Goal: Task Accomplishment & Management: Complete application form

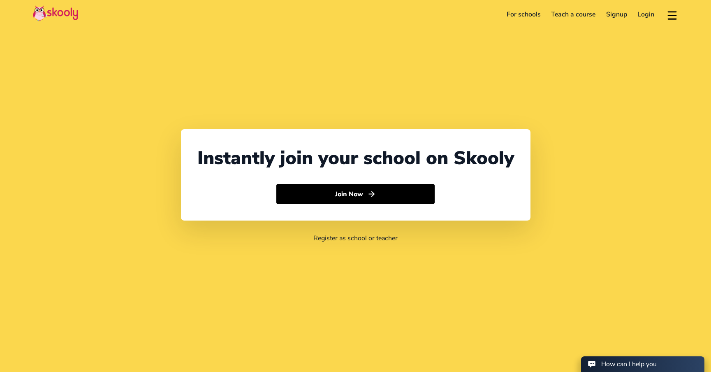
select select "65"
select select "[GEOGRAPHIC_DATA]"
select select "[GEOGRAPHIC_DATA]/[GEOGRAPHIC_DATA]"
click at [534, 15] on link "For schools" at bounding box center [524, 14] width 45 height 13
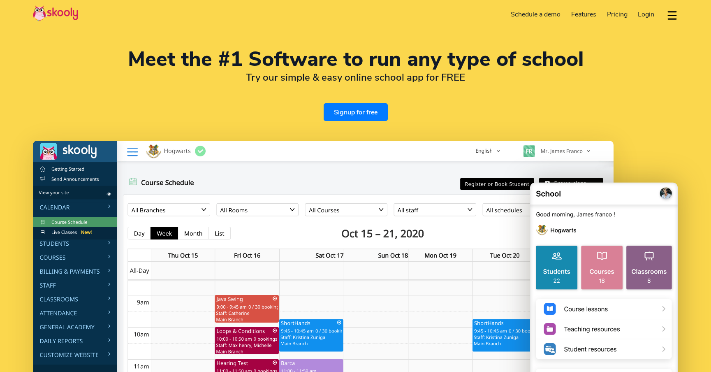
select select "en"
select select "65"
select select "[GEOGRAPHIC_DATA]"
select select "[GEOGRAPHIC_DATA]/[GEOGRAPHIC_DATA]"
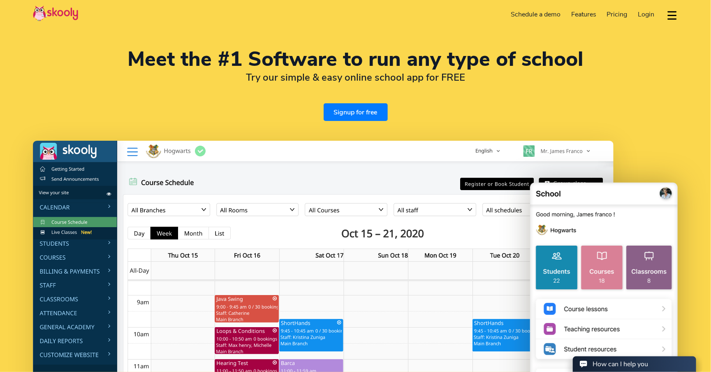
click at [618, 13] on span "Pricing" at bounding box center [617, 14] width 21 height 9
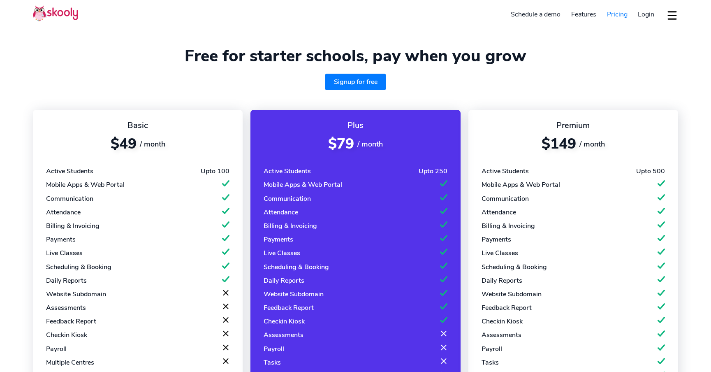
select select "en"
select select "65"
select select "[GEOGRAPHIC_DATA]"
select select "[GEOGRAPHIC_DATA]/[GEOGRAPHIC_DATA]"
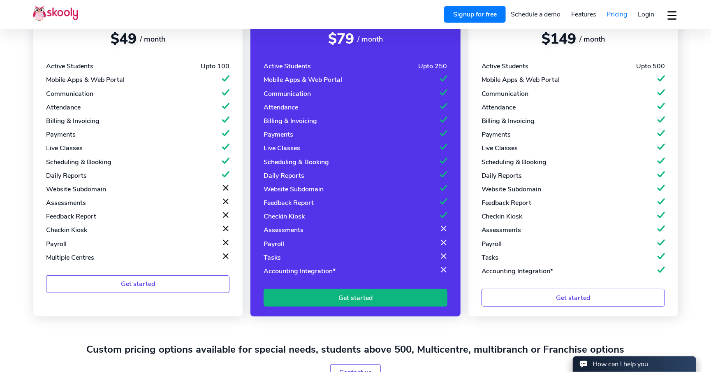
scroll to position [115, 0]
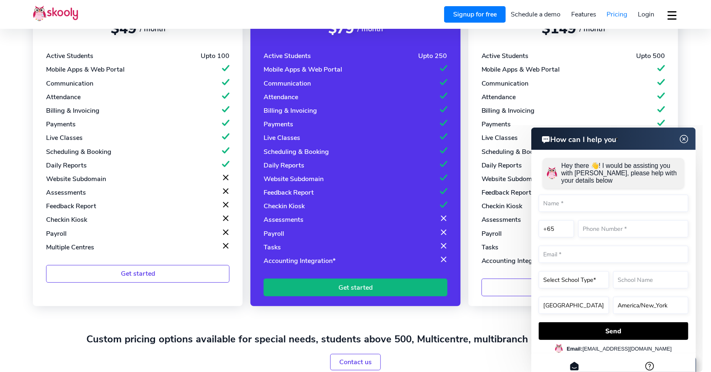
click at [683, 139] on img at bounding box center [684, 139] width 16 height 10
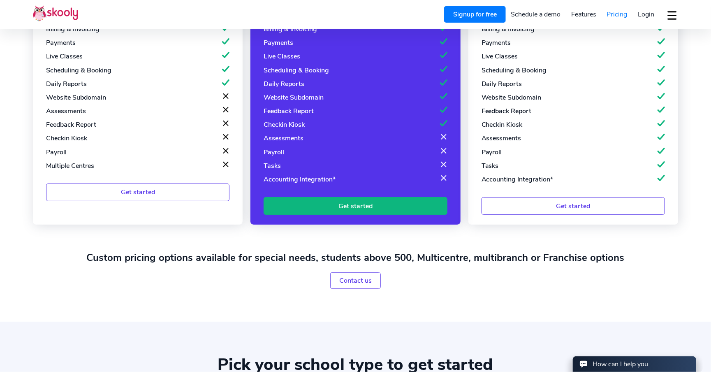
scroll to position [220, 0]
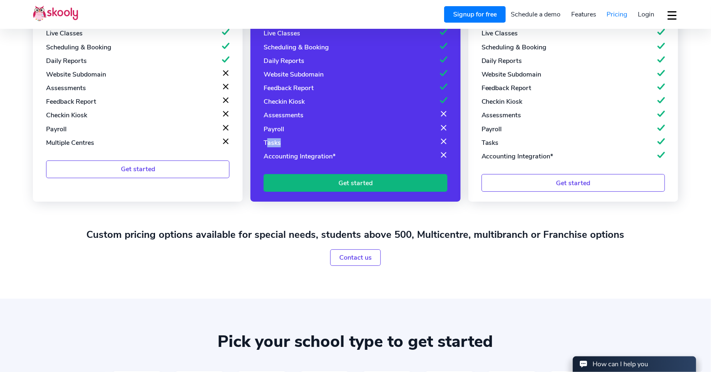
drag, startPoint x: 267, startPoint y: 143, endPoint x: 302, endPoint y: 143, distance: 34.6
click at [302, 143] on div "Tasks" at bounding box center [355, 142] width 183 height 9
click at [445, 145] on div at bounding box center [443, 142] width 7 height 9
drag, startPoint x: 342, startPoint y: 121, endPoint x: 380, endPoint y: 120, distance: 37.9
click at [380, 120] on div "Assessments" at bounding box center [355, 115] width 183 height 9
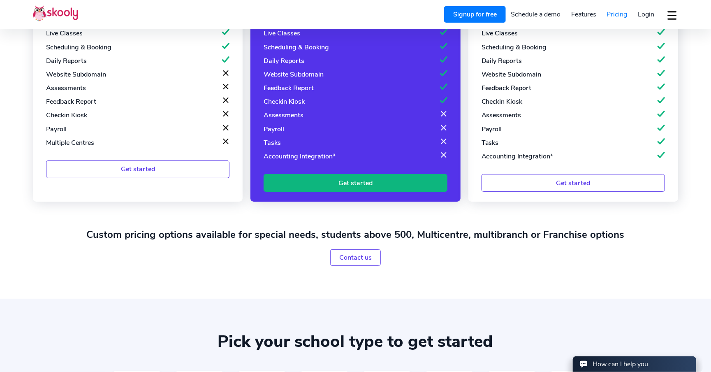
drag, startPoint x: 442, startPoint y: 118, endPoint x: 456, endPoint y: 118, distance: 13.6
click at [461, 117] on div "Basic $49 / month Active Students Upto 100 Mobile Apps & Web Portal Communicati…" at bounding box center [356, 40] width 646 height 321
click at [293, 116] on div "Assessments" at bounding box center [284, 115] width 40 height 9
drag, startPoint x: 262, startPoint y: 119, endPoint x: 309, endPoint y: 121, distance: 47.0
click at [309, 121] on div "Plus $79 / month Active Students Upto 250 Mobile Apps & Web Portal Communicatio…" at bounding box center [356, 45] width 210 height 311
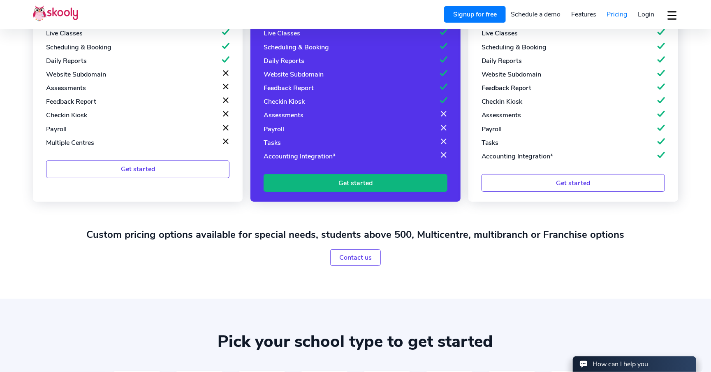
drag, startPoint x: 442, startPoint y: 119, endPoint x: 454, endPoint y: 119, distance: 12.3
click at [454, 119] on div "Plus $79 / month Active Students Upto 250 Mobile Apps & Web Portal Communicatio…" at bounding box center [356, 45] width 210 height 311
drag, startPoint x: 268, startPoint y: 145, endPoint x: 286, endPoint y: 145, distance: 17.7
click at [282, 145] on div "Tasks" at bounding box center [355, 142] width 183 height 9
drag, startPoint x: 441, startPoint y: 143, endPoint x: 446, endPoint y: 143, distance: 4.9
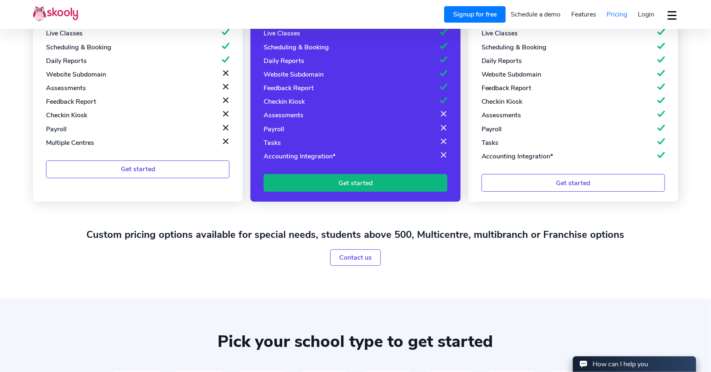
click at [442, 143] on div at bounding box center [443, 142] width 7 height 9
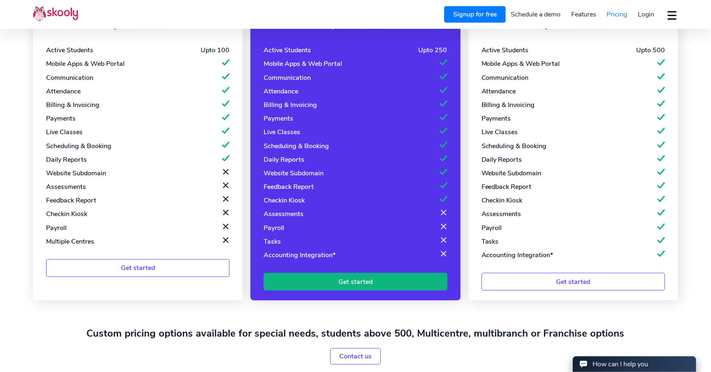
scroll to position [121, 0]
drag, startPoint x: 429, startPoint y: 244, endPoint x: 439, endPoint y: 244, distance: 10.3
click at [439, 244] on div "Tasks" at bounding box center [355, 241] width 183 height 9
drag, startPoint x: 434, startPoint y: 244, endPoint x: 448, endPoint y: 242, distance: 14.0
click at [448, 242] on div "Plus $79 / month Active Students Upto 250 Mobile Apps & Web Portal Communicatio…" at bounding box center [356, 143] width 210 height 311
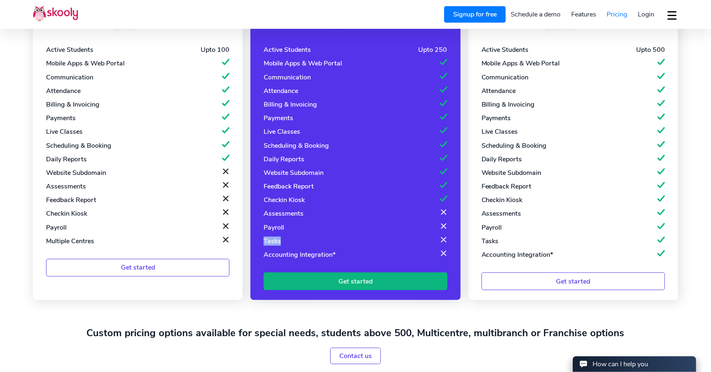
drag, startPoint x: 264, startPoint y: 242, endPoint x: 300, endPoint y: 245, distance: 36.7
click at [300, 245] on div "Tasks" at bounding box center [355, 241] width 183 height 9
click at [301, 245] on div "Tasks" at bounding box center [355, 241] width 183 height 9
drag, startPoint x: 482, startPoint y: 242, endPoint x: 511, endPoint y: 242, distance: 28.8
click at [511, 242] on div "Tasks" at bounding box center [573, 241] width 183 height 9
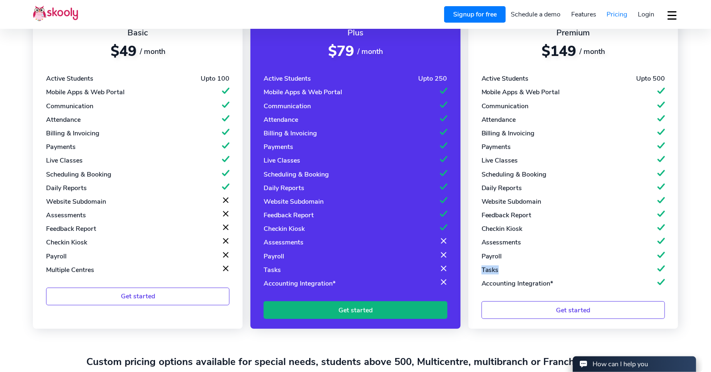
scroll to position [102, 0]
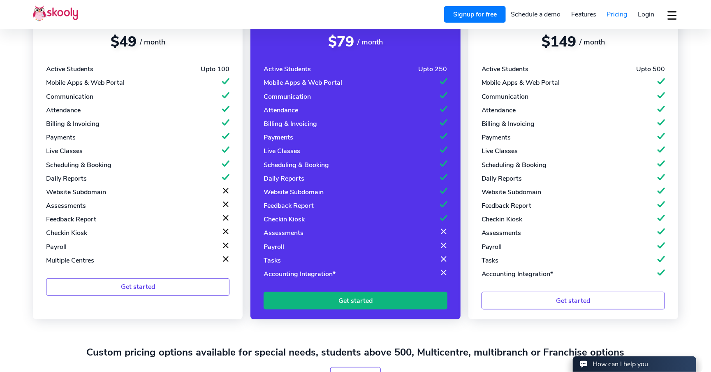
click at [443, 262] on div at bounding box center [443, 260] width 7 height 9
click at [446, 259] on div at bounding box center [443, 260] width 7 height 9
drag, startPoint x: 267, startPoint y: 250, endPoint x: 290, endPoint y: 251, distance: 23.1
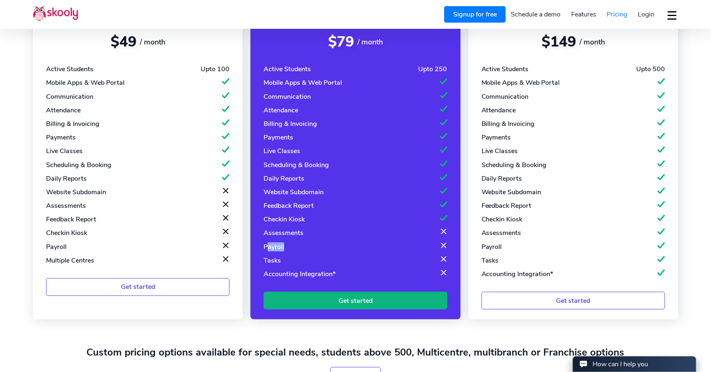
click at [290, 251] on div "Payroll" at bounding box center [355, 246] width 183 height 9
drag, startPoint x: 490, startPoint y: 282, endPoint x: 531, endPoint y: 281, distance: 41.1
click at [531, 281] on div "Premium $149 / month Active Students Upto 500 Mobile Apps & Web Portal Communic…" at bounding box center [574, 163] width 210 height 311
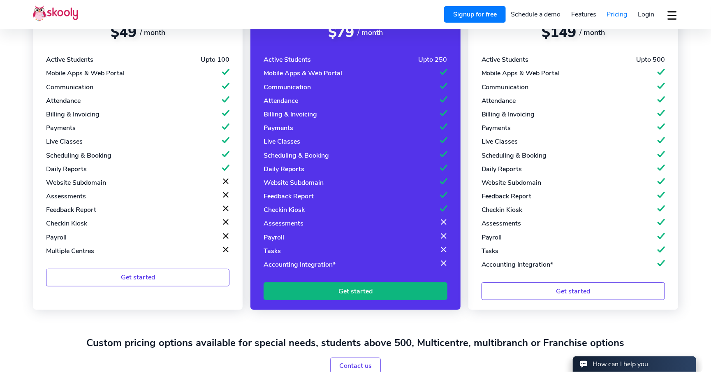
scroll to position [112, 0]
drag, startPoint x: 489, startPoint y: 265, endPoint x: 578, endPoint y: 267, distance: 88.9
click at [575, 267] on div "Accounting Integration*" at bounding box center [573, 264] width 183 height 9
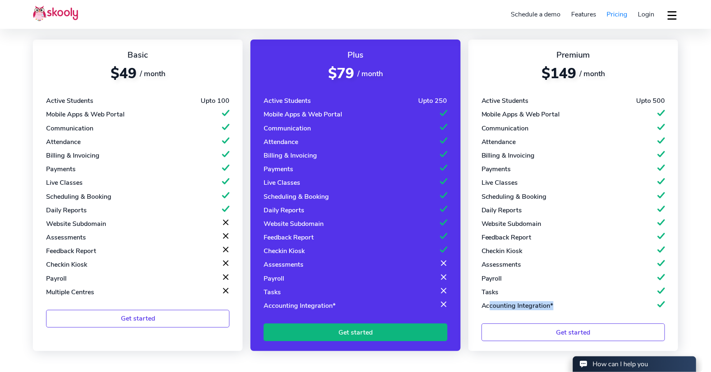
scroll to position [59, 0]
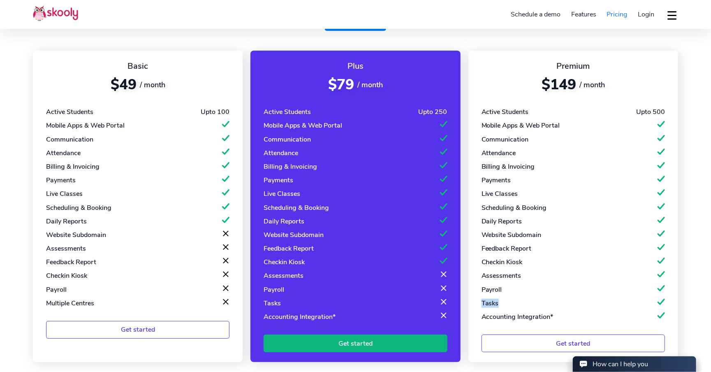
drag, startPoint x: 483, startPoint y: 304, endPoint x: 643, endPoint y: 307, distance: 159.3
click at [643, 307] on div "Tasks" at bounding box center [573, 303] width 183 height 9
drag, startPoint x: 291, startPoint y: 183, endPoint x: 344, endPoint y: 183, distance: 53.1
click at [336, 183] on div "Payments" at bounding box center [355, 180] width 183 height 9
click at [660, 303] on div at bounding box center [661, 303] width 7 height 9
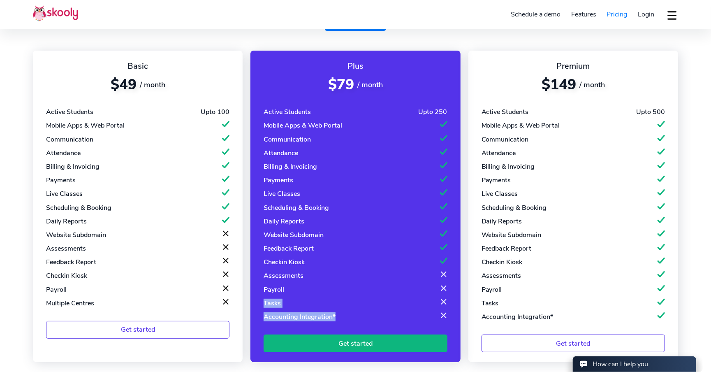
drag, startPoint x: 264, startPoint y: 307, endPoint x: 449, endPoint y: 311, distance: 185.6
click at [449, 311] on div "Plus $79 / month Active Students Upto 250 Mobile Apps & Web Portal Communicatio…" at bounding box center [356, 206] width 210 height 311
drag, startPoint x: 515, startPoint y: 253, endPoint x: 557, endPoint y: 251, distance: 42.0
click at [557, 251] on div "Feedback Report" at bounding box center [573, 248] width 183 height 9
click at [660, 251] on div at bounding box center [661, 248] width 7 height 9
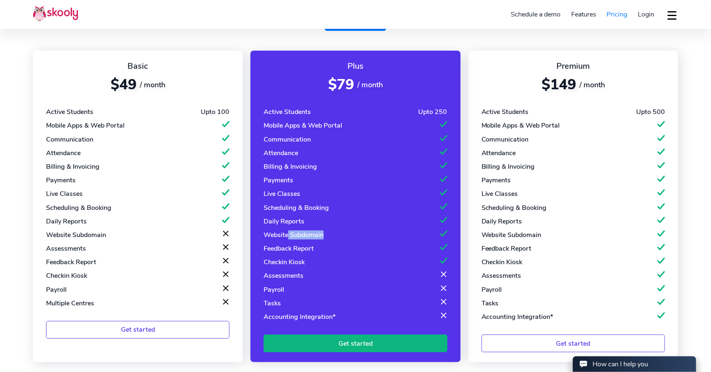
drag, startPoint x: 288, startPoint y: 236, endPoint x: 390, endPoint y: 240, distance: 101.3
click at [390, 239] on div "Website Subdomain" at bounding box center [355, 234] width 183 height 9
drag, startPoint x: 267, startPoint y: 251, endPoint x: 309, endPoint y: 254, distance: 42.9
click at [303, 253] on div "Feedback Report" at bounding box center [289, 248] width 50 height 9
drag, startPoint x: 487, startPoint y: 232, endPoint x: 528, endPoint y: 234, distance: 41.2
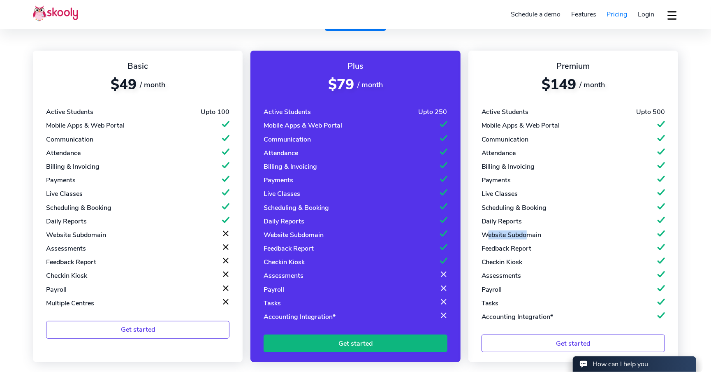
click at [528, 234] on div "Website Subdomain" at bounding box center [512, 234] width 60 height 9
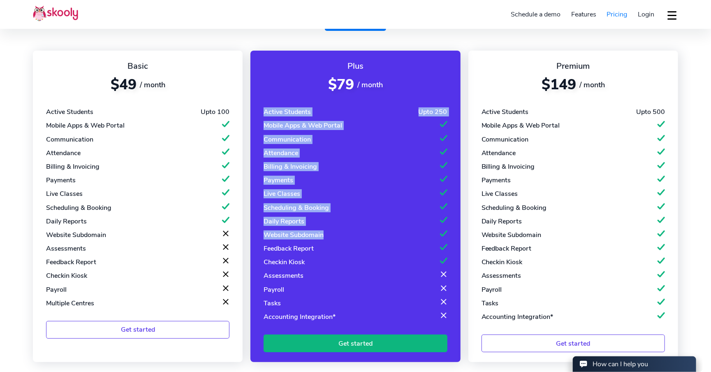
drag, startPoint x: 279, startPoint y: 138, endPoint x: 330, endPoint y: 237, distance: 111.5
click at [330, 237] on div "Plus $79 / month Active Students Upto 250 Mobile Apps & Web Portal Communicatio…" at bounding box center [356, 206] width 210 height 311
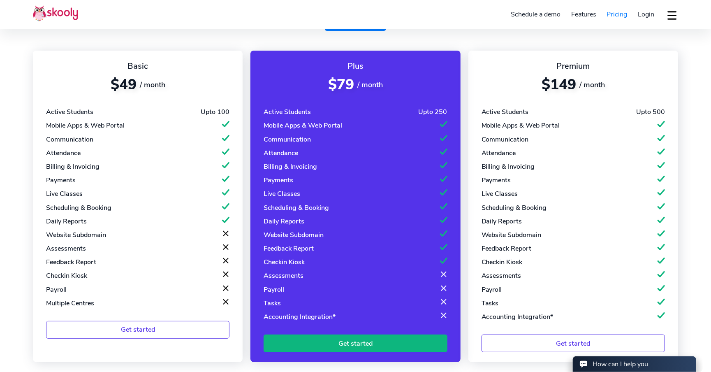
click at [285, 248] on div "Feedback Report" at bounding box center [289, 248] width 50 height 9
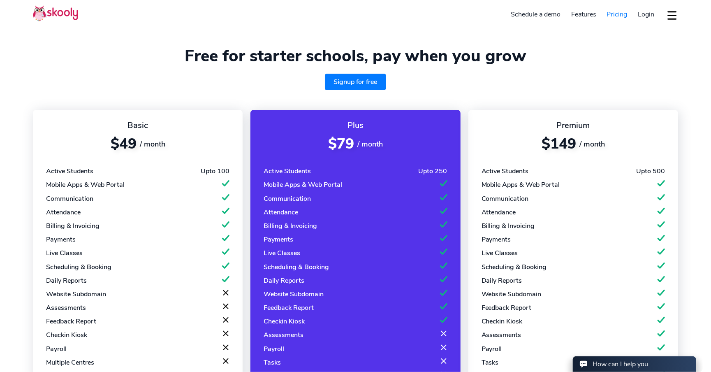
scroll to position [0, 0]
drag, startPoint x: 338, startPoint y: 143, endPoint x: 352, endPoint y: 143, distance: 14.4
click at [352, 143] on span "$79" at bounding box center [341, 143] width 26 height 19
drag, startPoint x: 580, startPoint y: 144, endPoint x: 550, endPoint y: 145, distance: 29.6
click at [553, 144] on div "$149 / month" at bounding box center [573, 143] width 183 height 19
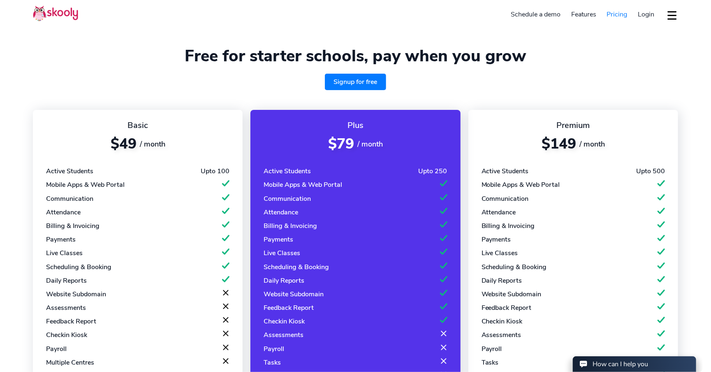
click at [520, 154] on div "Premium $149 / month Active Students Upto 500 Mobile Apps & Web Portal Communic…" at bounding box center [574, 265] width 210 height 311
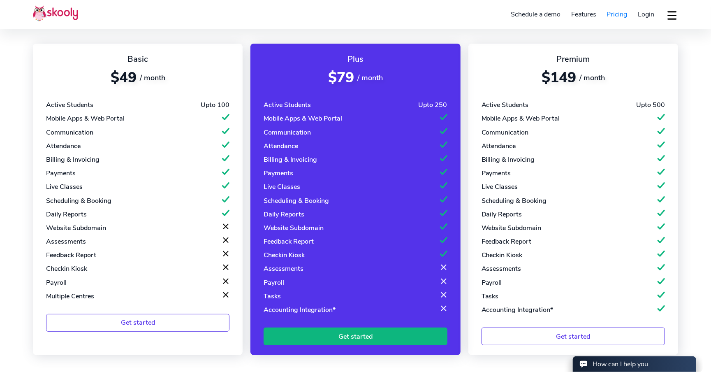
scroll to position [31, 0]
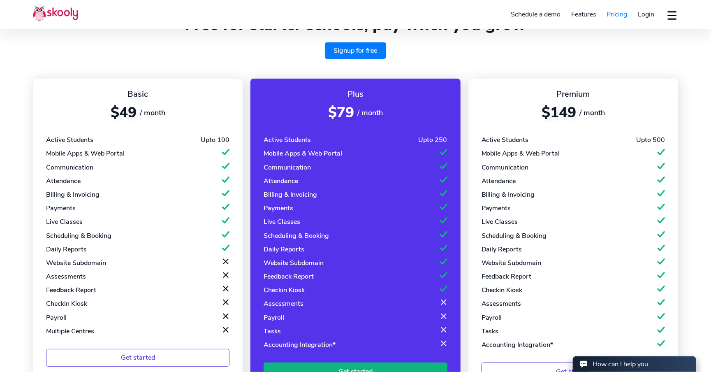
click at [196, 124] on div "Basic $49 / month Active Students Upto 100 Mobile Apps & Web Portal Communicati…" at bounding box center [138, 234] width 210 height 311
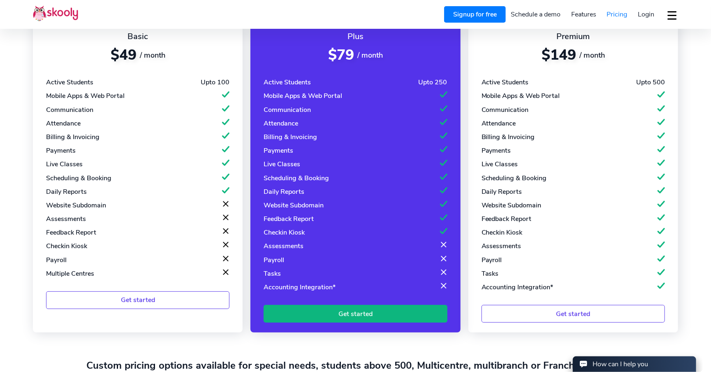
scroll to position [180, 0]
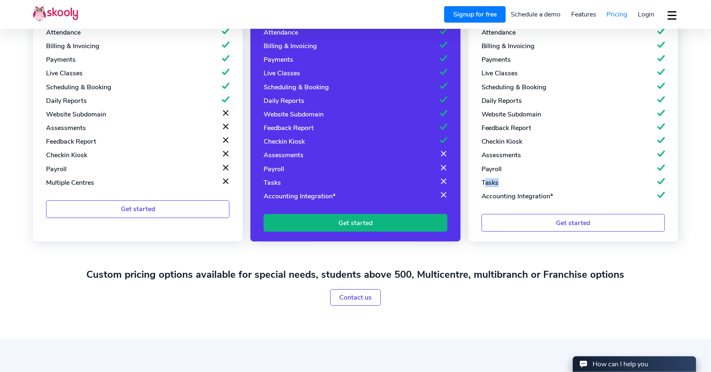
drag, startPoint x: 484, startPoint y: 185, endPoint x: 633, endPoint y: 186, distance: 148.9
click at [616, 186] on div "Tasks" at bounding box center [573, 182] width 183 height 9
drag, startPoint x: 663, startPoint y: 183, endPoint x: 653, endPoint y: 183, distance: 10.3
click at [653, 183] on div "Tasks" at bounding box center [573, 182] width 183 height 9
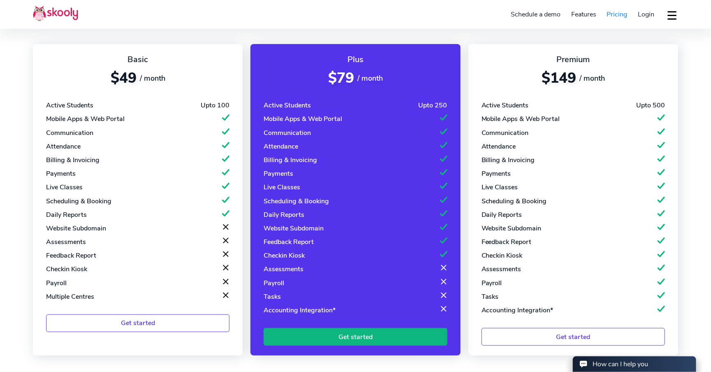
scroll to position [81, 0]
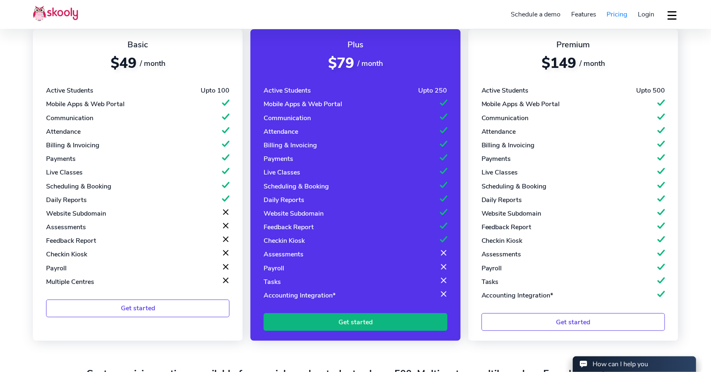
click at [273, 285] on div "Tasks" at bounding box center [272, 281] width 17 height 9
drag, startPoint x: 264, startPoint y: 282, endPoint x: 295, endPoint y: 286, distance: 30.7
click at [295, 286] on div "Tasks" at bounding box center [355, 281] width 183 height 9
click at [278, 285] on div "Tasks" at bounding box center [272, 281] width 17 height 9
drag, startPoint x: 483, startPoint y: 286, endPoint x: 499, endPoint y: 285, distance: 16.1
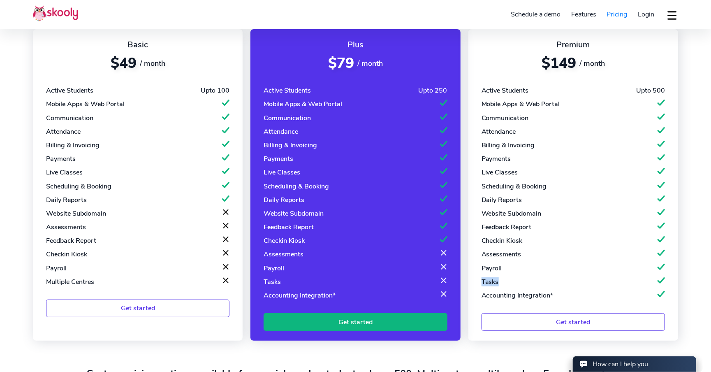
click at [499, 285] on div "Tasks" at bounding box center [573, 281] width 183 height 9
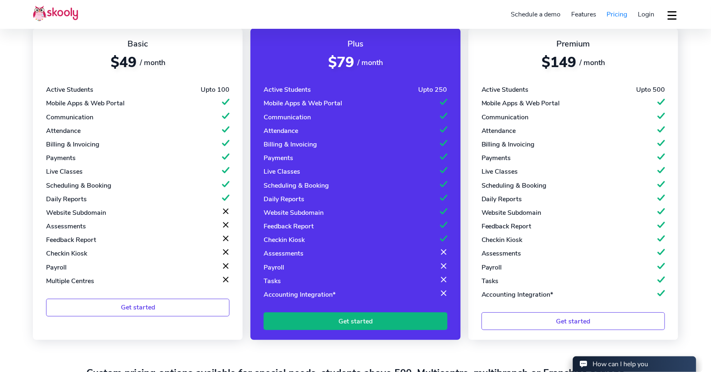
click at [442, 284] on div at bounding box center [443, 280] width 7 height 9
click at [439, 285] on div "Tasks" at bounding box center [355, 280] width 183 height 9
drag, startPoint x: 448, startPoint y: 283, endPoint x: 439, endPoint y: 284, distance: 8.6
click at [439, 284] on div "Plus $79 / month Active Students Upto 250 Mobile Apps & Web Portal Communicatio…" at bounding box center [356, 183] width 210 height 311
drag, startPoint x: 437, startPoint y: 283, endPoint x: 449, endPoint y: 283, distance: 12.3
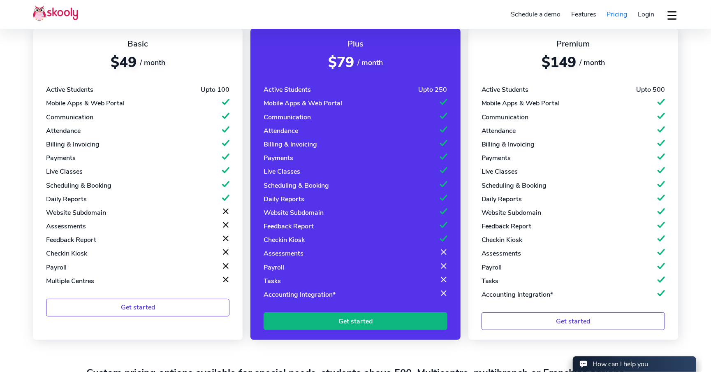
click at [449, 283] on div "Plus $79 / month Active Students Upto 250 Mobile Apps & Web Portal Communicatio…" at bounding box center [356, 183] width 210 height 311
drag, startPoint x: 449, startPoint y: 283, endPoint x: 439, endPoint y: 283, distance: 9.9
click at [439, 283] on div "Plus $79 / month Active Students Upto 250 Mobile Apps & Web Portal Communicatio…" at bounding box center [356, 183] width 210 height 311
drag, startPoint x: 439, startPoint y: 283, endPoint x: 455, endPoint y: 283, distance: 15.6
click at [455, 283] on div "Plus $79 / month Active Students Upto 250 Mobile Apps & Web Portal Communicatio…" at bounding box center [356, 183] width 210 height 311
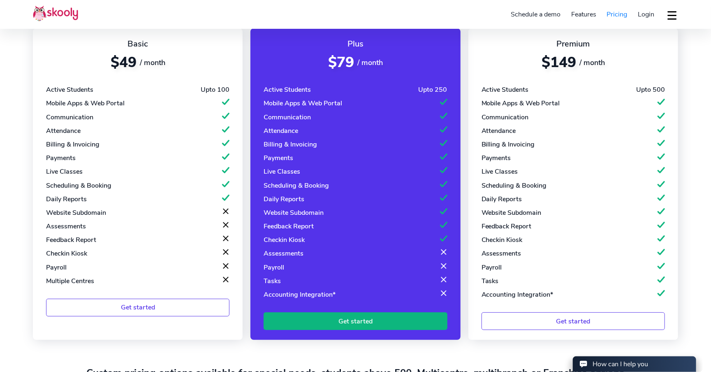
drag, startPoint x: 439, startPoint y: 283, endPoint x: 448, endPoint y: 284, distance: 9.1
click at [448, 284] on div "Plus $79 / month Active Students Upto 250 Mobile Apps & Web Portal Communicatio…" at bounding box center [356, 183] width 210 height 311
drag, startPoint x: 448, startPoint y: 284, endPoint x: 442, endPoint y: 282, distance: 6.9
click at [442, 282] on div "Plus $79 / month Active Students Upto 250 Mobile Apps & Web Portal Communicatio…" at bounding box center [356, 183] width 210 height 311
click at [445, 282] on div at bounding box center [443, 280] width 7 height 9
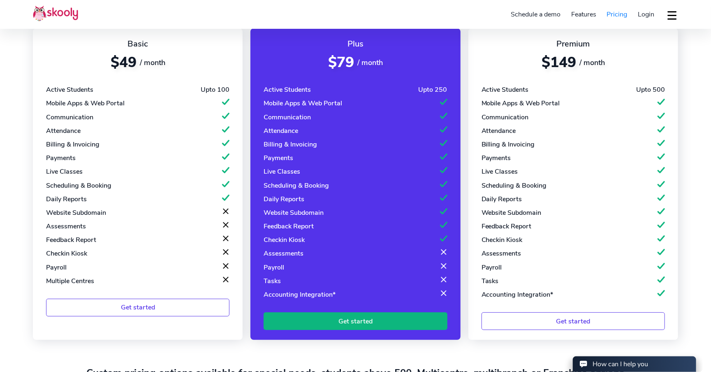
drag, startPoint x: 440, startPoint y: 282, endPoint x: 435, endPoint y: 281, distance: 5.0
click at [435, 281] on div "Tasks" at bounding box center [355, 280] width 183 height 9
drag, startPoint x: 441, startPoint y: 282, endPoint x: 448, endPoint y: 287, distance: 8.9
click at [448, 287] on div "Plus $79 / month Active Students Upto 250 Mobile Apps & Web Portal Communicatio…" at bounding box center [356, 183] width 210 height 311
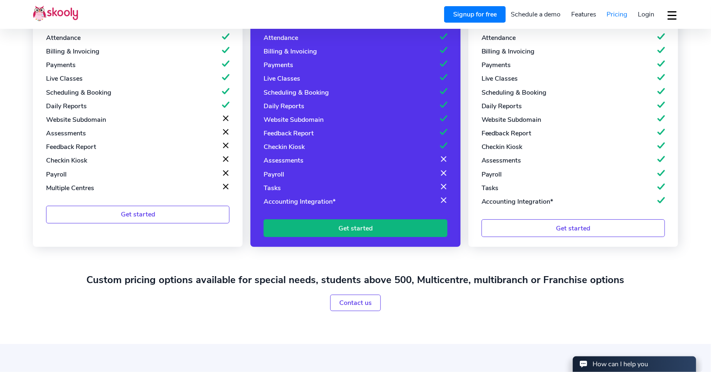
scroll to position [182, 0]
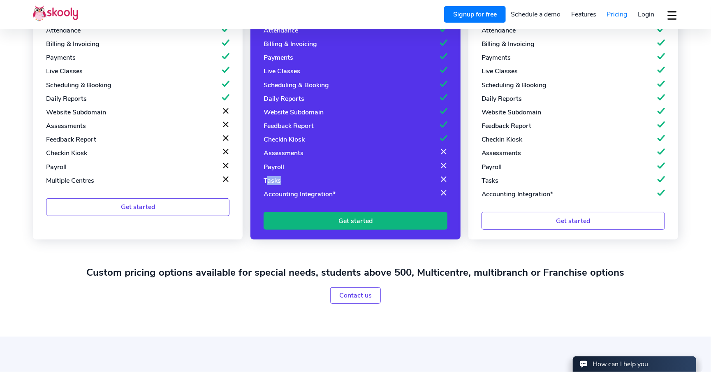
drag, startPoint x: 268, startPoint y: 182, endPoint x: 282, endPoint y: 195, distance: 18.6
click at [288, 184] on div "Tasks" at bounding box center [355, 180] width 183 height 9
click at [271, 181] on div "Tasks" at bounding box center [272, 180] width 17 height 9
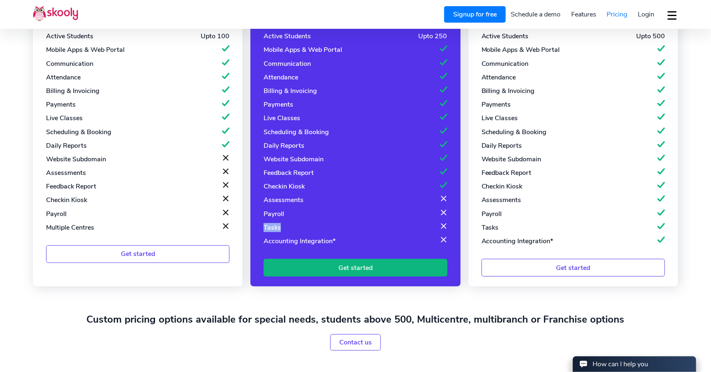
scroll to position [134, 0]
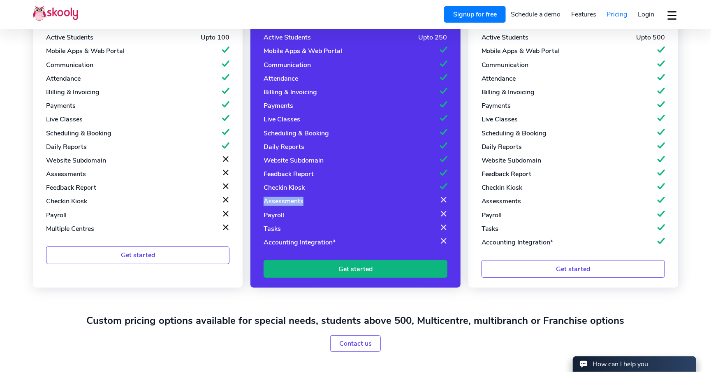
drag, startPoint x: 265, startPoint y: 207, endPoint x: 446, endPoint y: 203, distance: 181.1
click at [446, 203] on div "Assessments" at bounding box center [355, 201] width 183 height 9
click at [292, 201] on div "Assessments" at bounding box center [284, 201] width 40 height 9
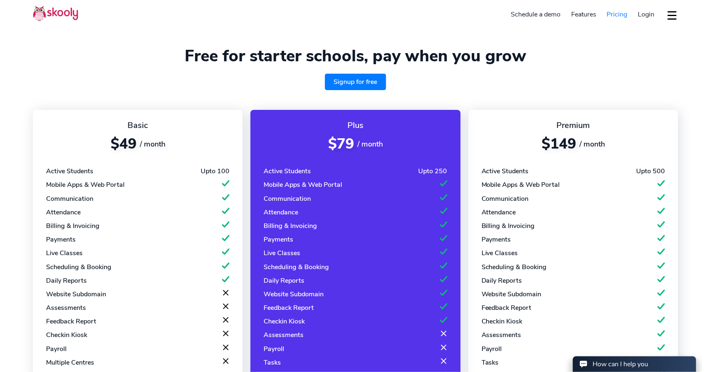
scroll to position [0, 0]
click at [407, 19] on header "Signup for free Schedule a demo Features Attendance Billing & Payments Class Sc…" at bounding box center [355, 14] width 711 height 29
click at [375, 84] on link "Signup for free" at bounding box center [356, 82] width 62 height 16
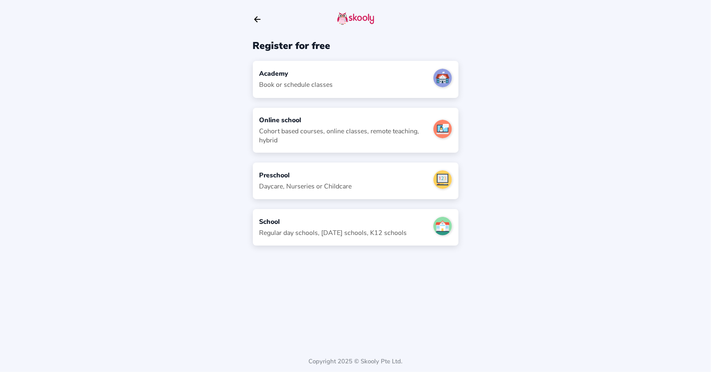
click at [301, 67] on div "Academy Book or schedule classes" at bounding box center [356, 79] width 206 height 37
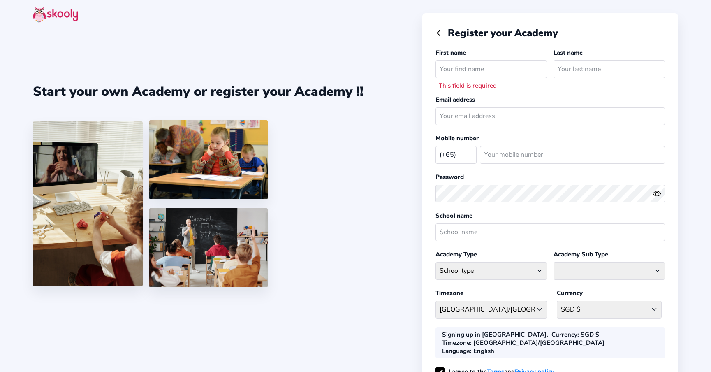
select select "SG"
